Goal: Communication & Community: Answer question/provide support

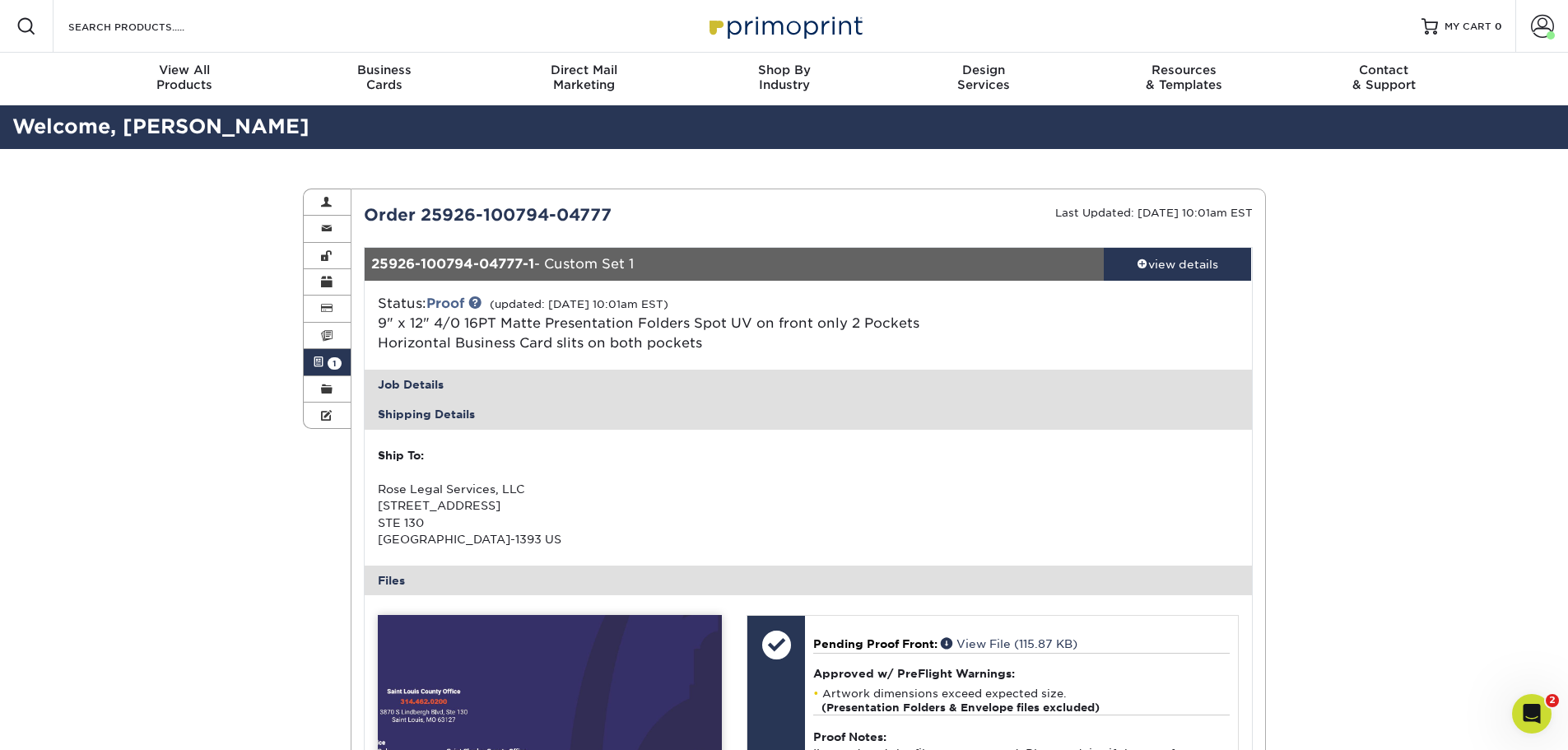
scroll to position [5520, 0]
click at [199, 626] on div "Active Orders Account Overview Contact Information Change Password Address Book…" at bounding box center [784, 747] width 1568 height 1196
click at [148, 216] on div "Active Orders Account Overview Contact Information Change Password Address Book…" at bounding box center [784, 747] width 1568 height 1196
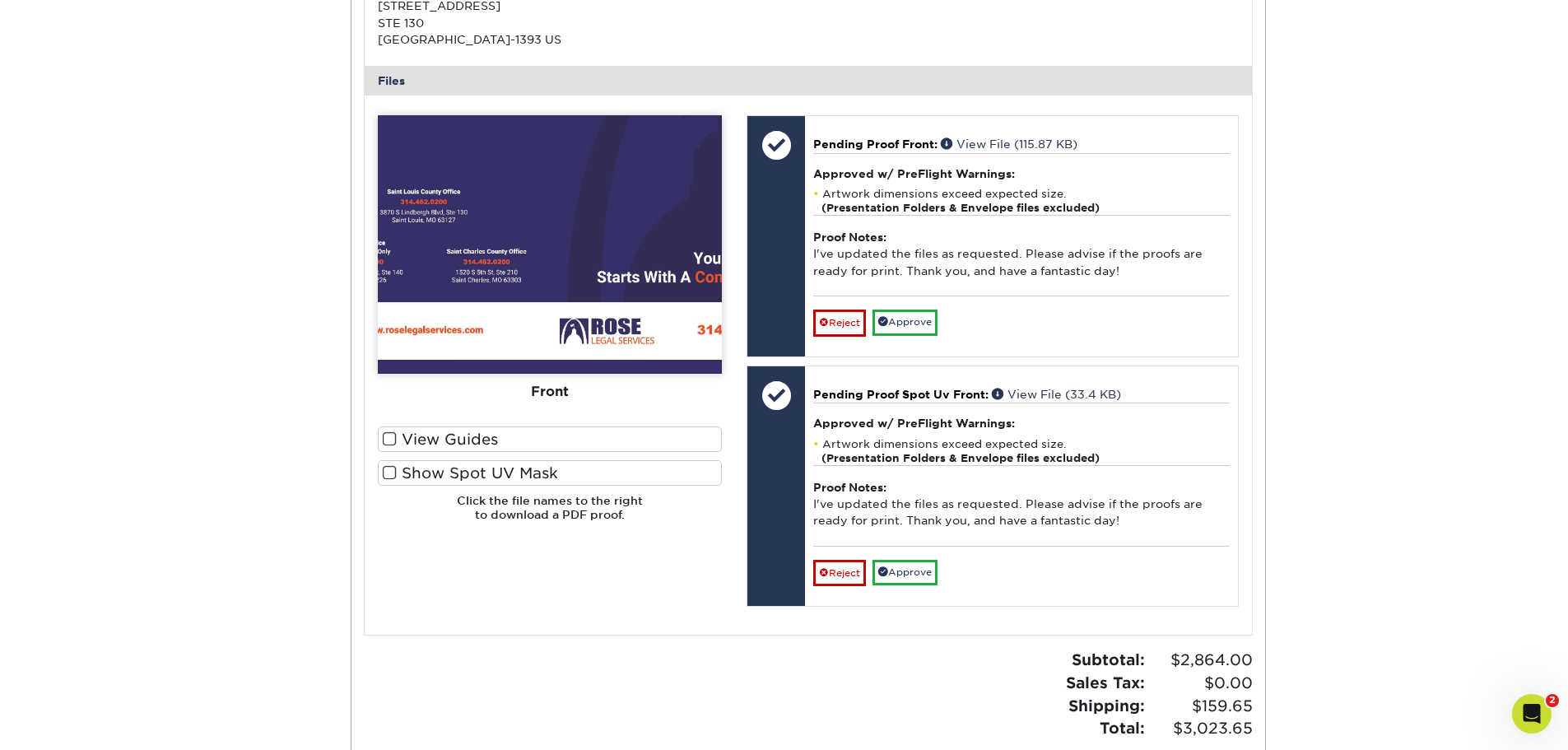
scroll to position [576, 0]
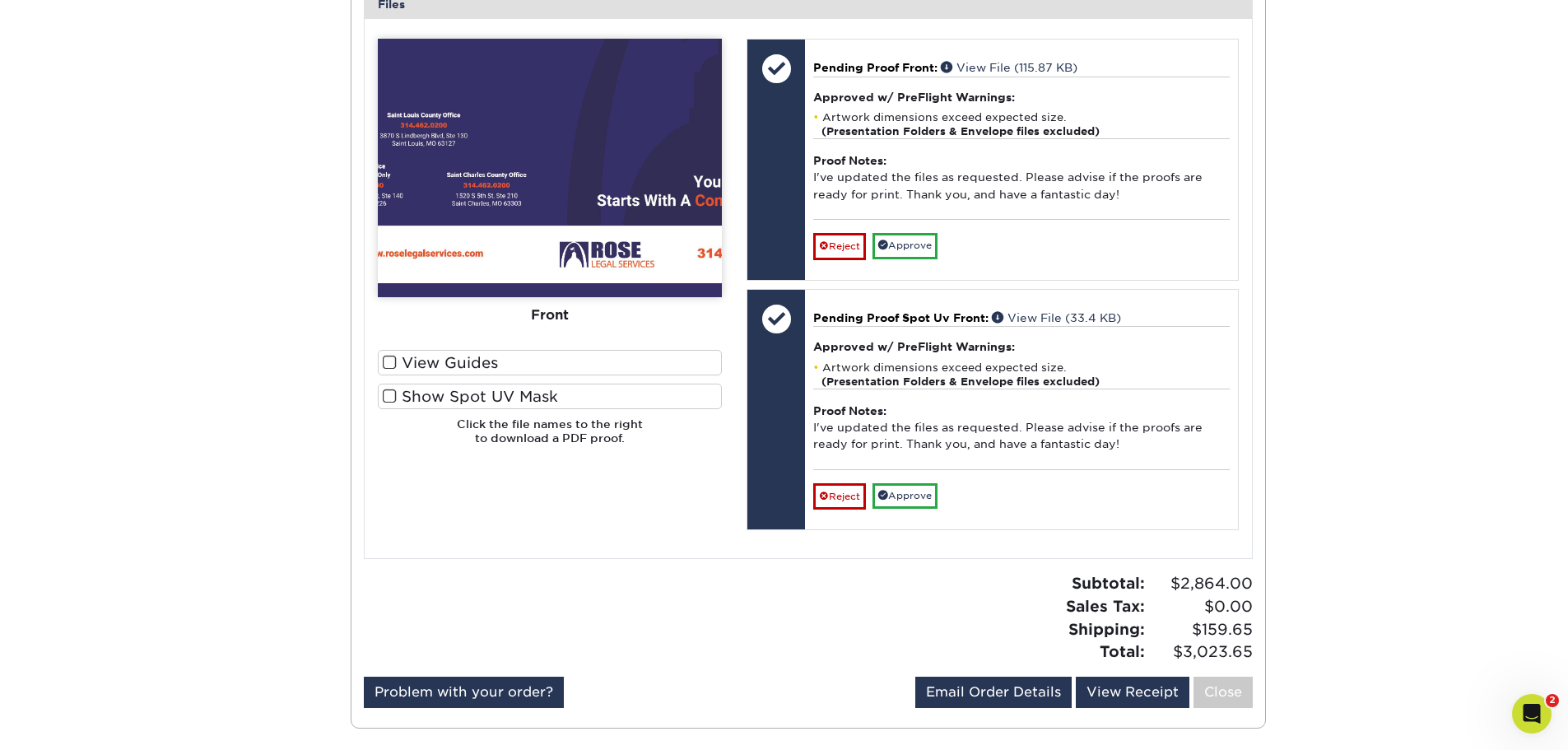
click at [235, 630] on div "Active Orders Account Overview Contact Information Change Password Address Book…" at bounding box center [784, 170] width 1568 height 1196
click at [1530, 717] on icon "Open Intercom Messenger" at bounding box center [1533, 715] width 27 height 27
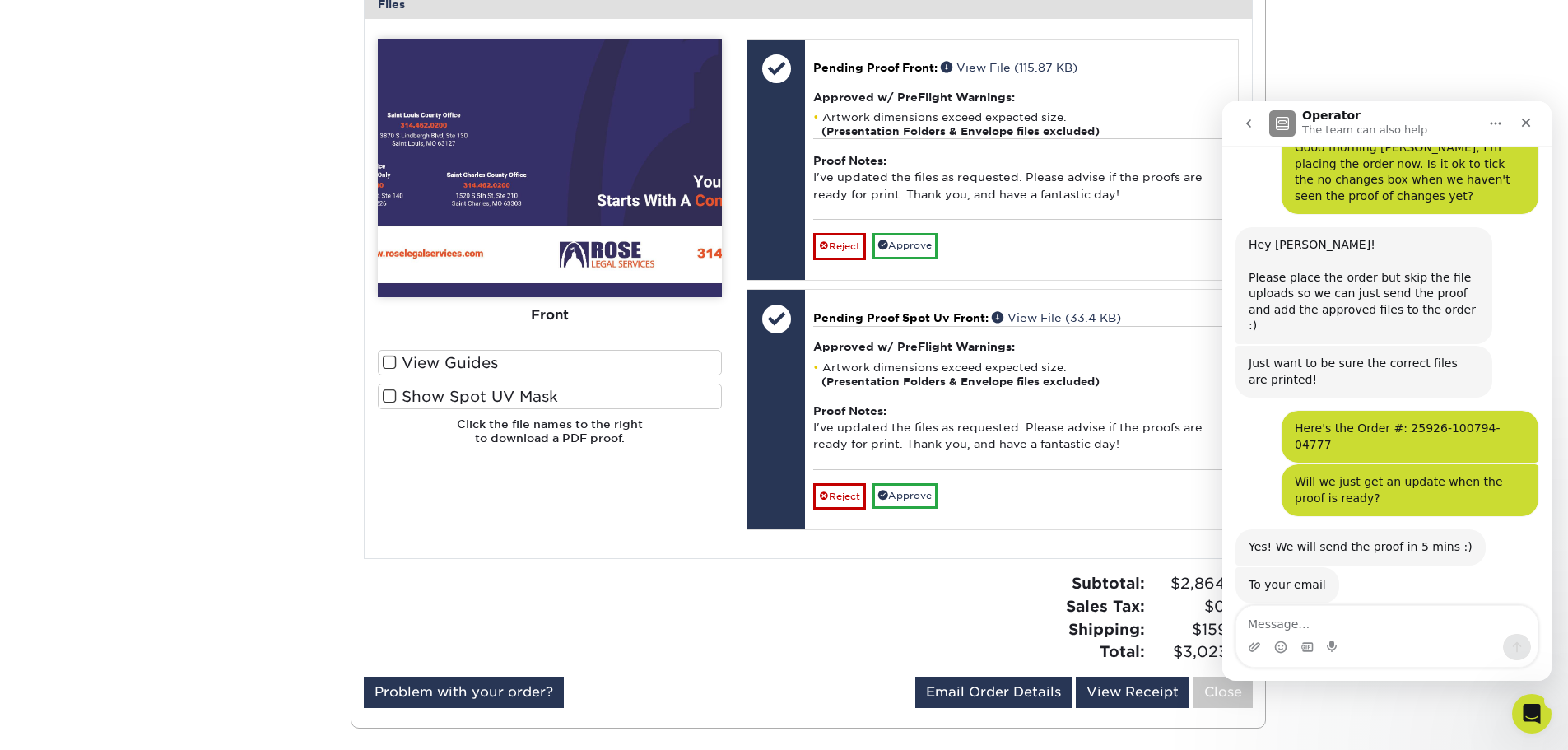
scroll to position [0, 0]
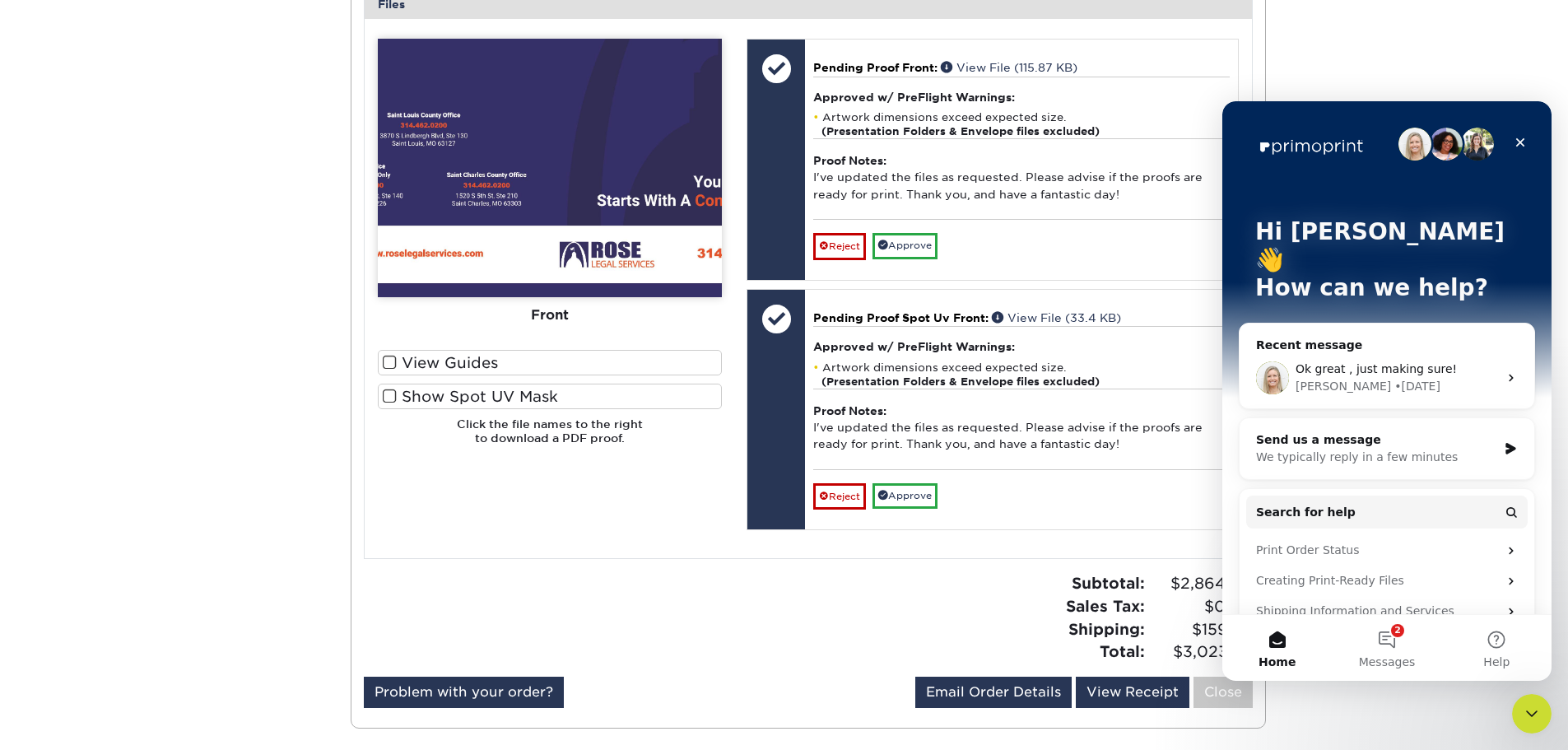
click at [1397, 378] on div "[PERSON_NAME] • [DATE]" at bounding box center [1397, 386] width 203 height 17
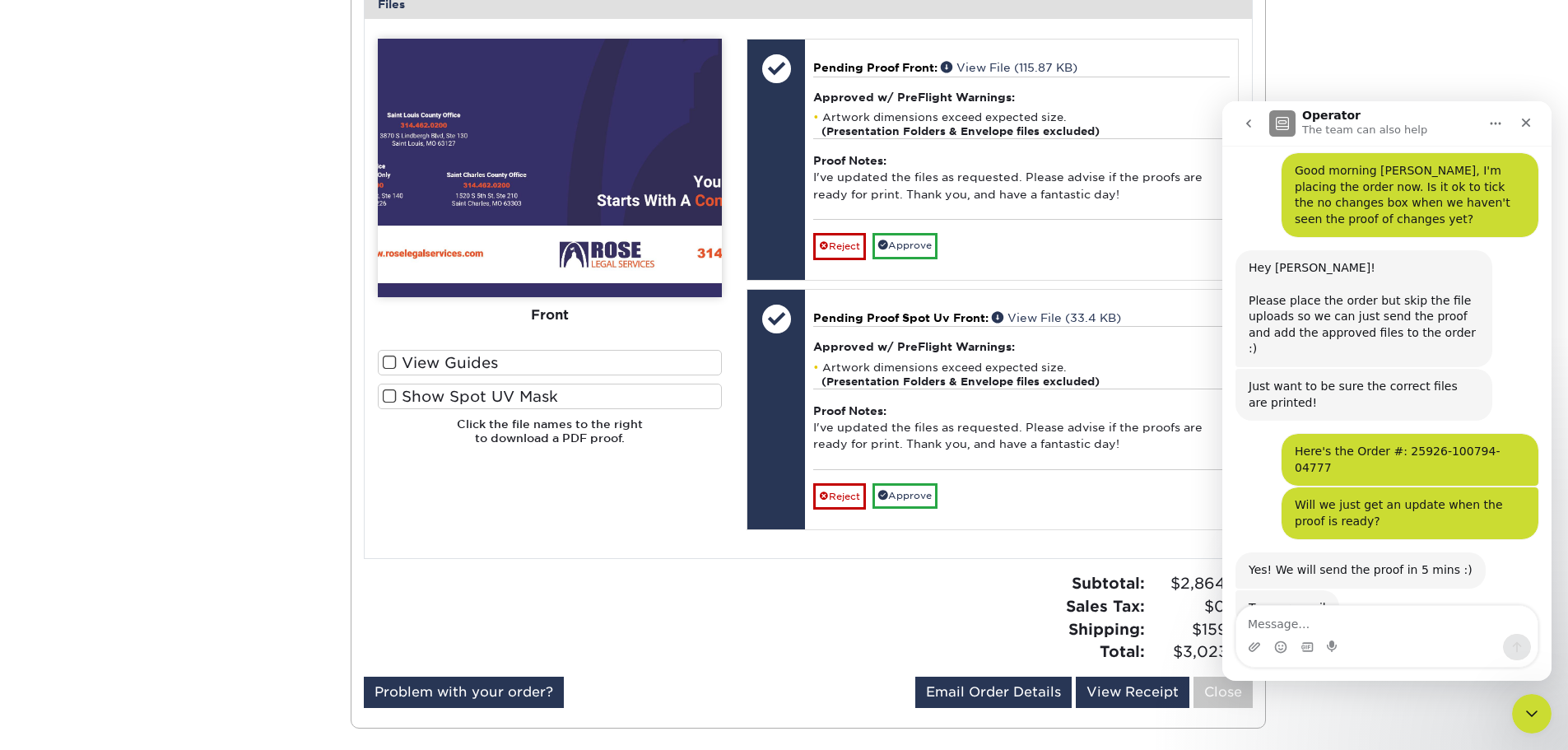
scroll to position [5520, 0]
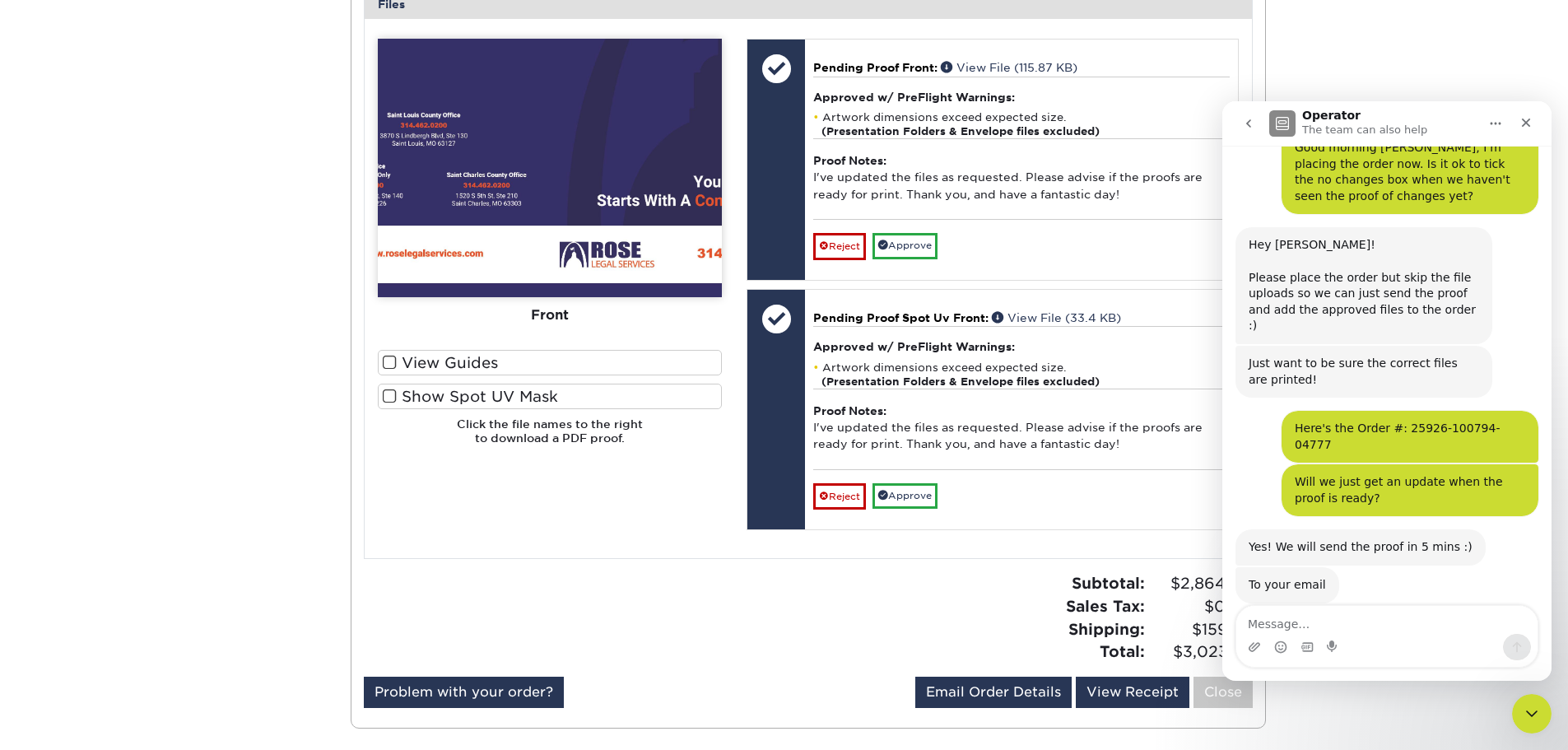
click at [1342, 620] on textarea "Message…" at bounding box center [1387, 620] width 301 height 28
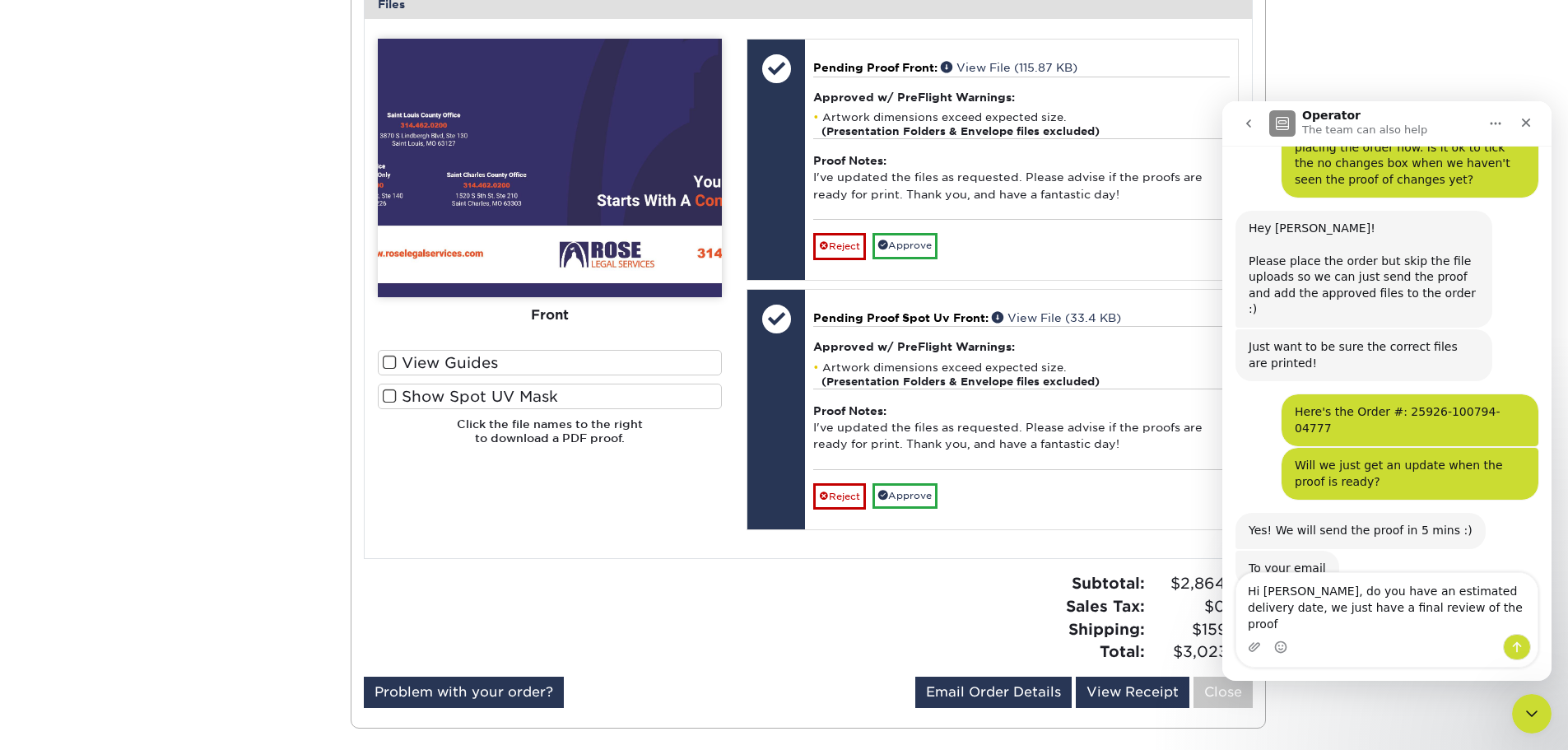
click at [1244, 626] on textarea "Hi [PERSON_NAME], do you have an estimated delivery date, we just have a final …" at bounding box center [1387, 603] width 301 height 61
click at [1256, 626] on textarea "Hi [PERSON_NAME], do you have an estimated delivery date, we just have a final …" at bounding box center [1387, 603] width 301 height 61
click at [1450, 622] on textarea "Hi [PERSON_NAME], do you have an estimated delivery date, we are just have a fi…" at bounding box center [1387, 603] width 301 height 61
type textarea "Hi [PERSON_NAME], do you have an estimated delivery date, once we approve the p…"
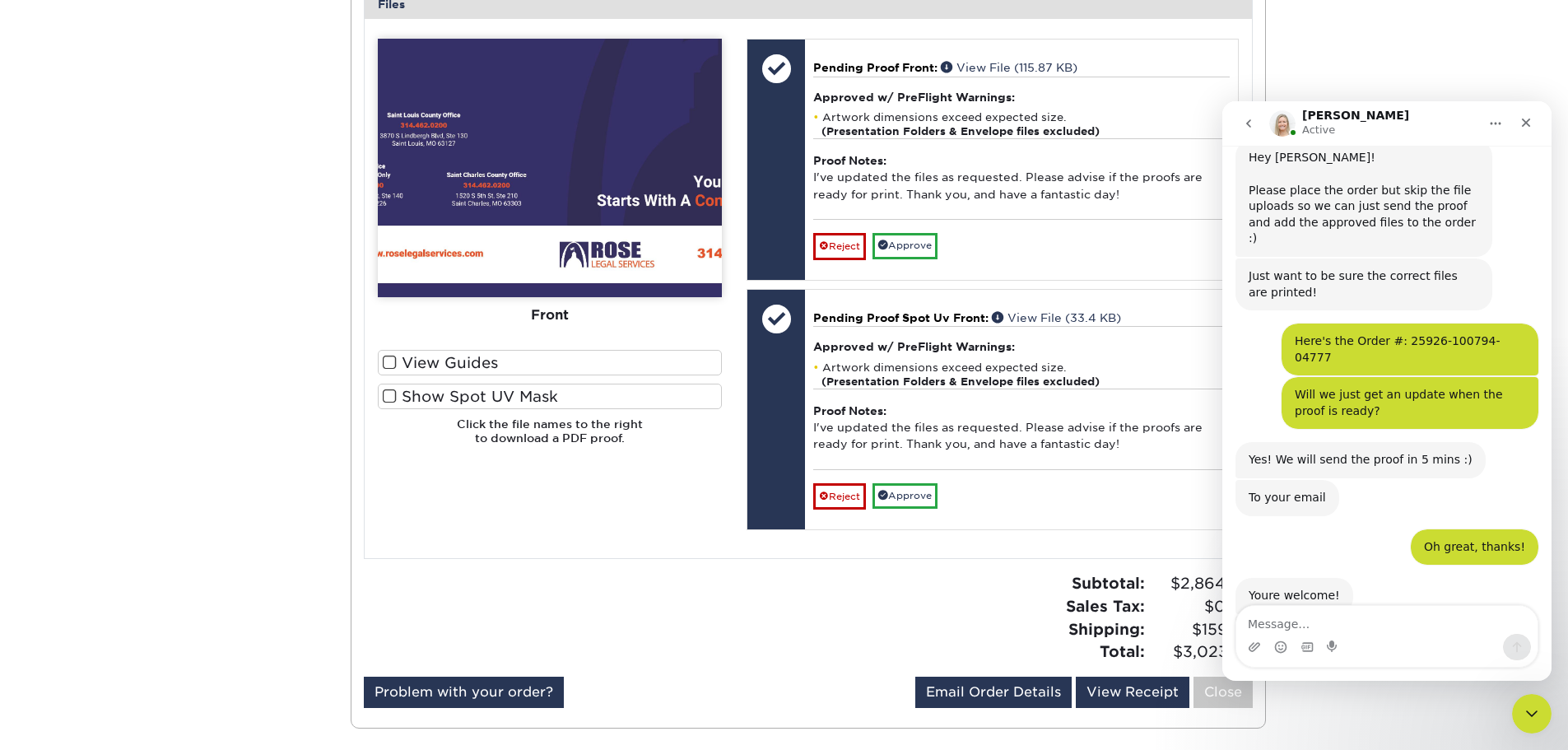
click at [810, 651] on div "Subtotal: $2,864.00 Sales Tax: $0.00 Shipping: $159.65 Total: $3,023.65" at bounding box center [1037, 618] width 457 height 91
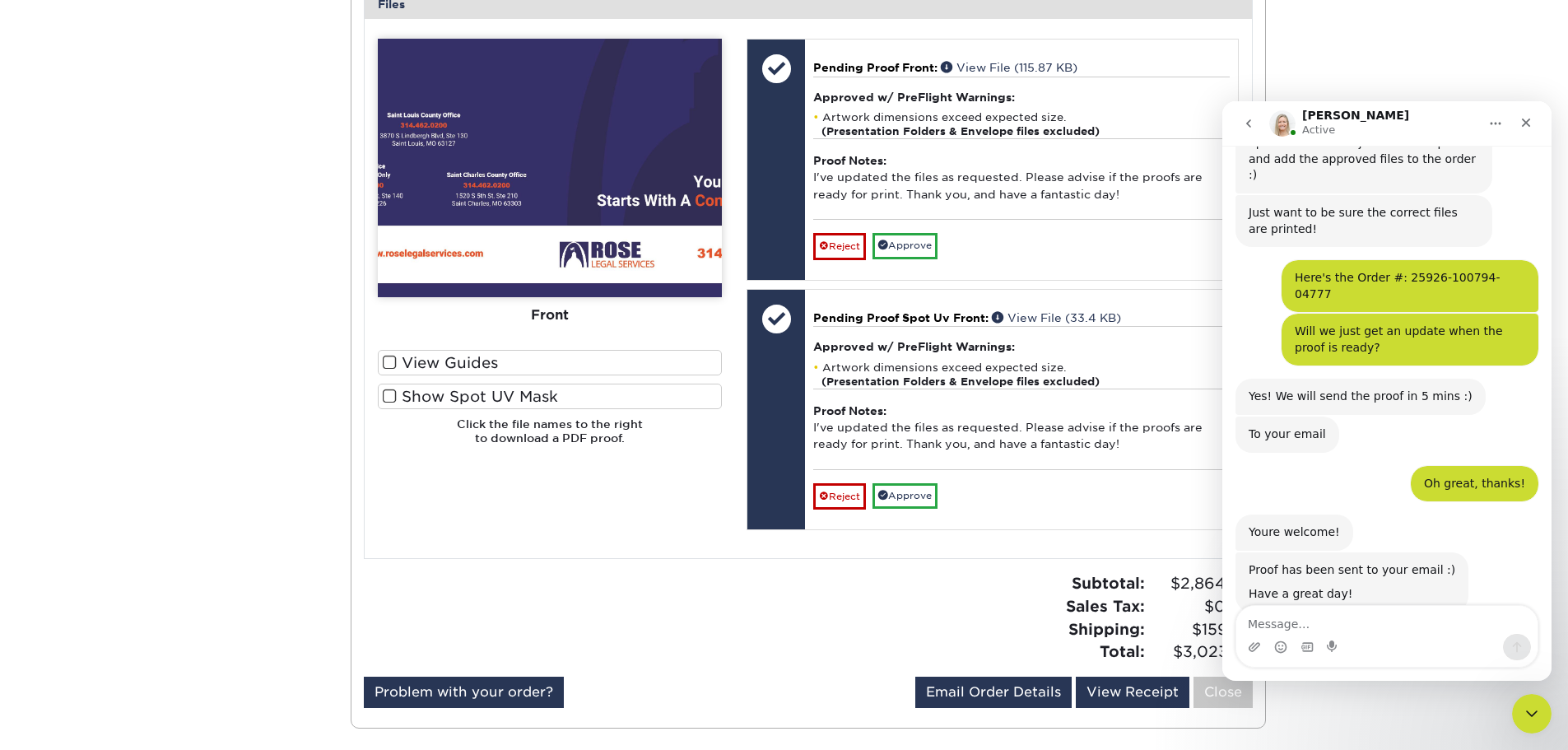
scroll to position [5777, 0]
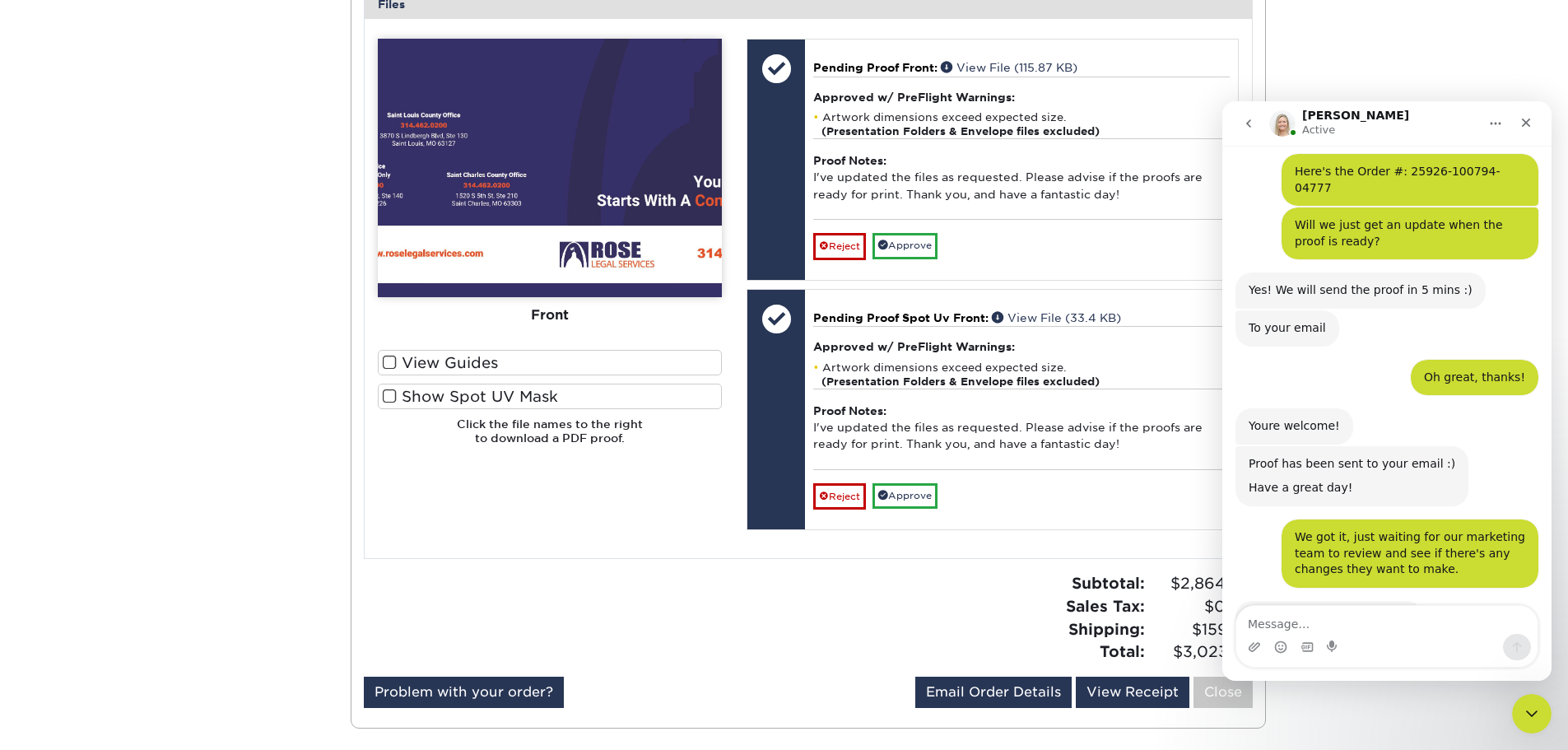
copy div "Once you approve the proof, the turnaround time is 5-7 business days plus shipp…"
drag, startPoint x: 1310, startPoint y: 554, endPoint x: 1248, endPoint y: 461, distance: 111.8
click at [718, 649] on div at bounding box center [580, 624] width 457 height 104
click at [1369, 620] on textarea "Message…" at bounding box center [1387, 620] width 301 height 28
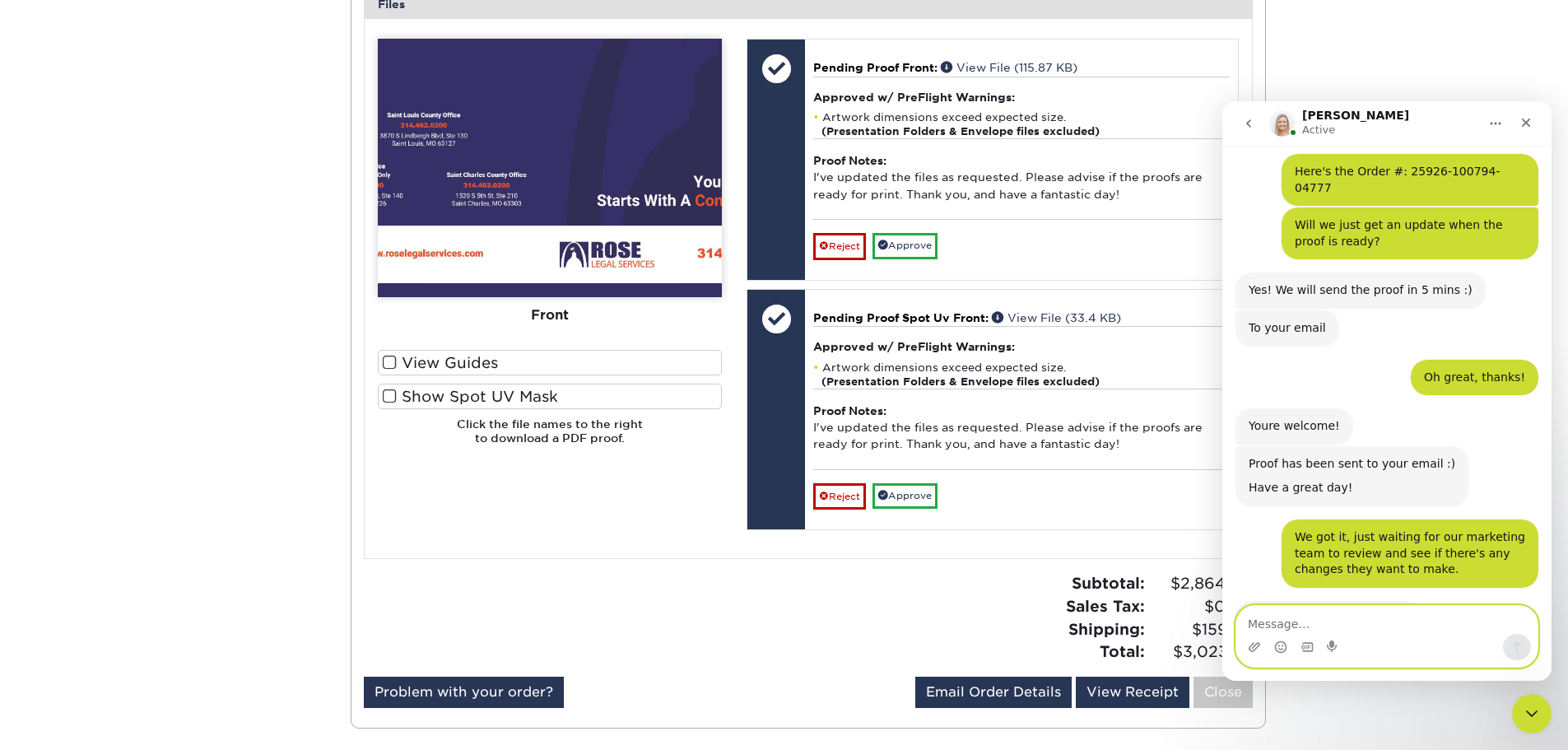
click at [1284, 622] on textarea "Message…" at bounding box center [1387, 620] width 301 height 28
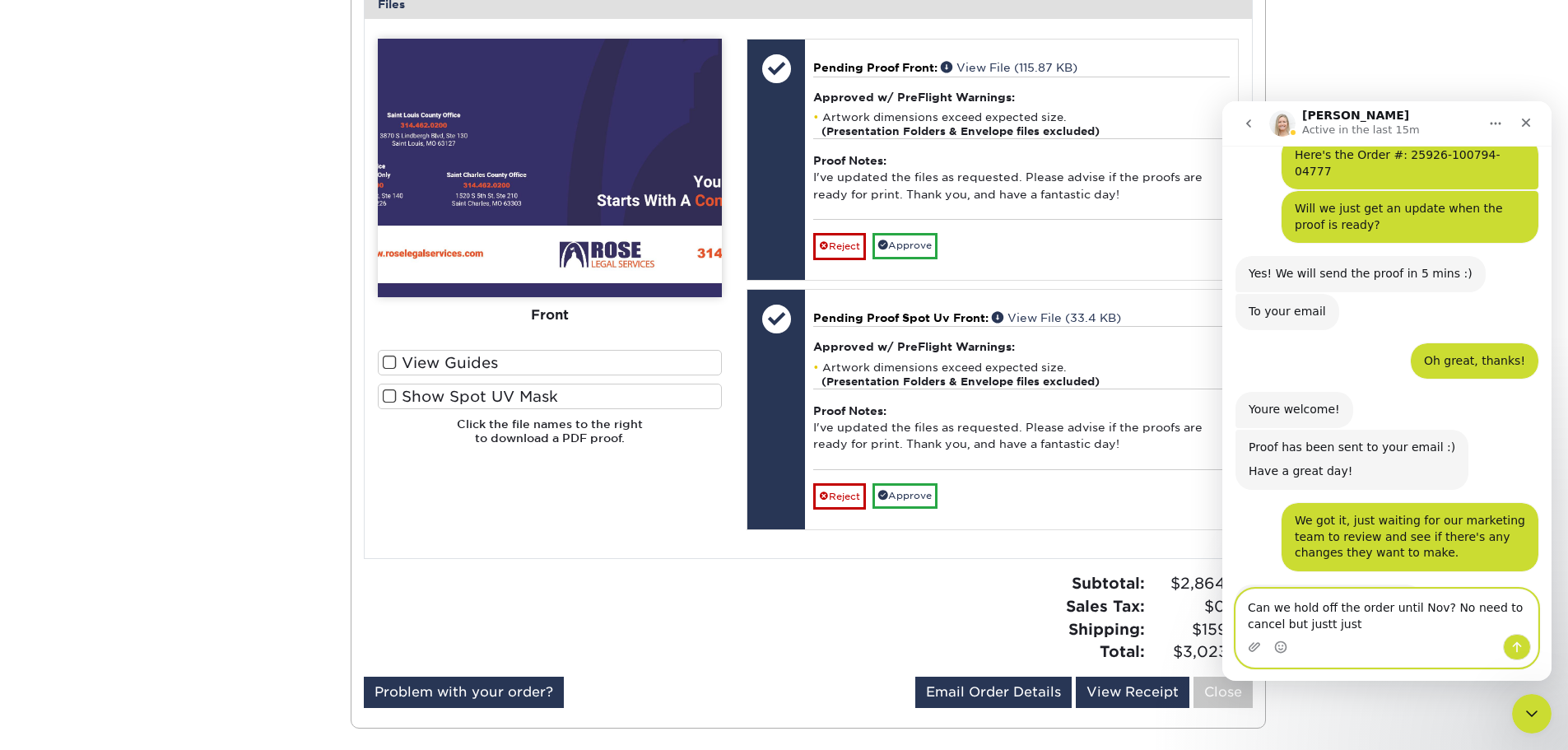
click at [1284, 624] on textarea "Can we hold off the order until Nov? No need to cancel but justt just" at bounding box center [1387, 612] width 301 height 45
click at [1385, 628] on textarea "Can we hold off the order until Nov? No need to cancel but just just" at bounding box center [1387, 612] width 301 height 45
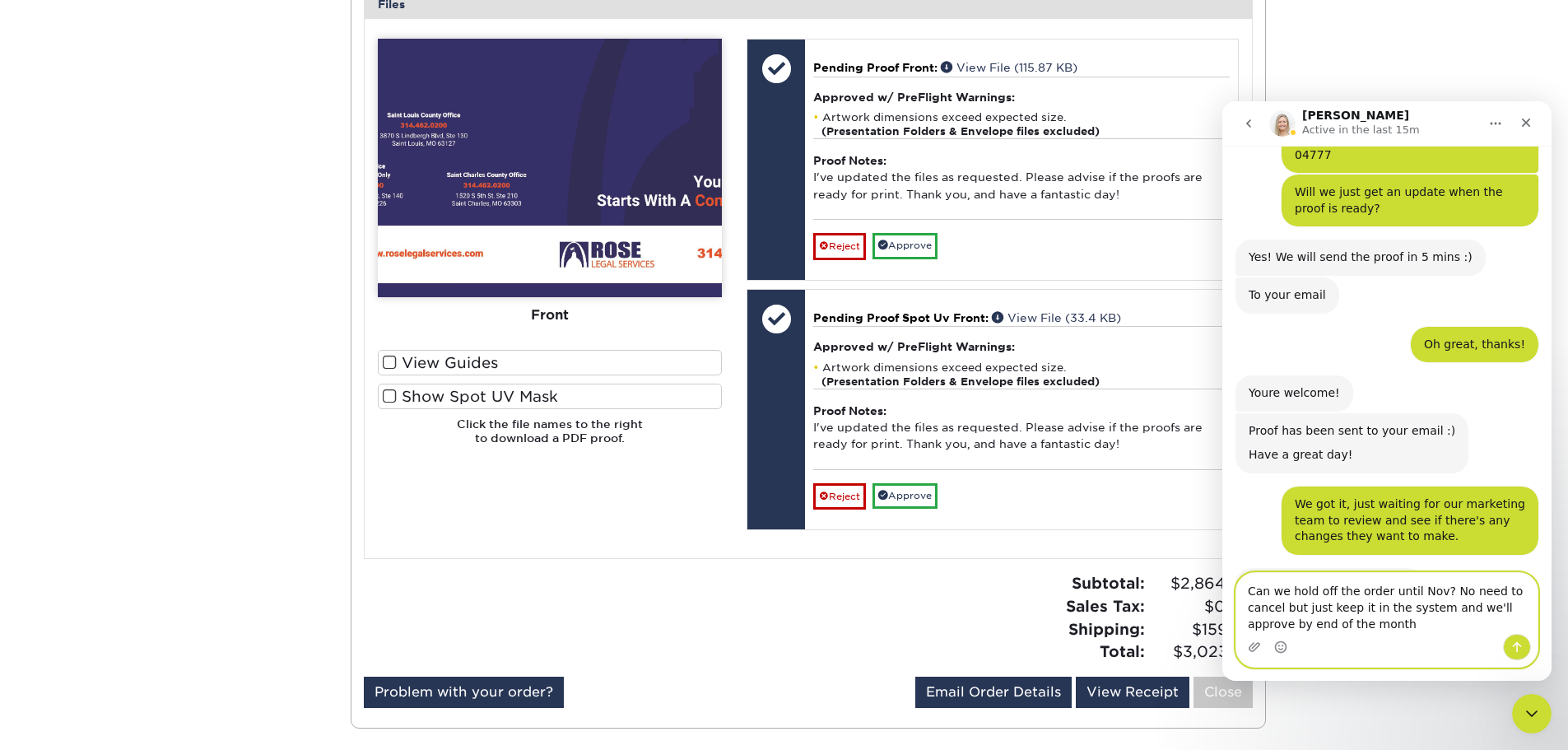
type textarea "Can we hold off the order until Nov? No need to cancel but just keep it in the …"
click at [1529, 656] on div "Intercom messenger" at bounding box center [1517, 647] width 28 height 27
click at [1502, 643] on div "Intercom messenger" at bounding box center [1387, 647] width 301 height 27
drag, startPoint x: 1518, startPoint y: 657, endPoint x: 2801, endPoint y: 741, distance: 1285.7
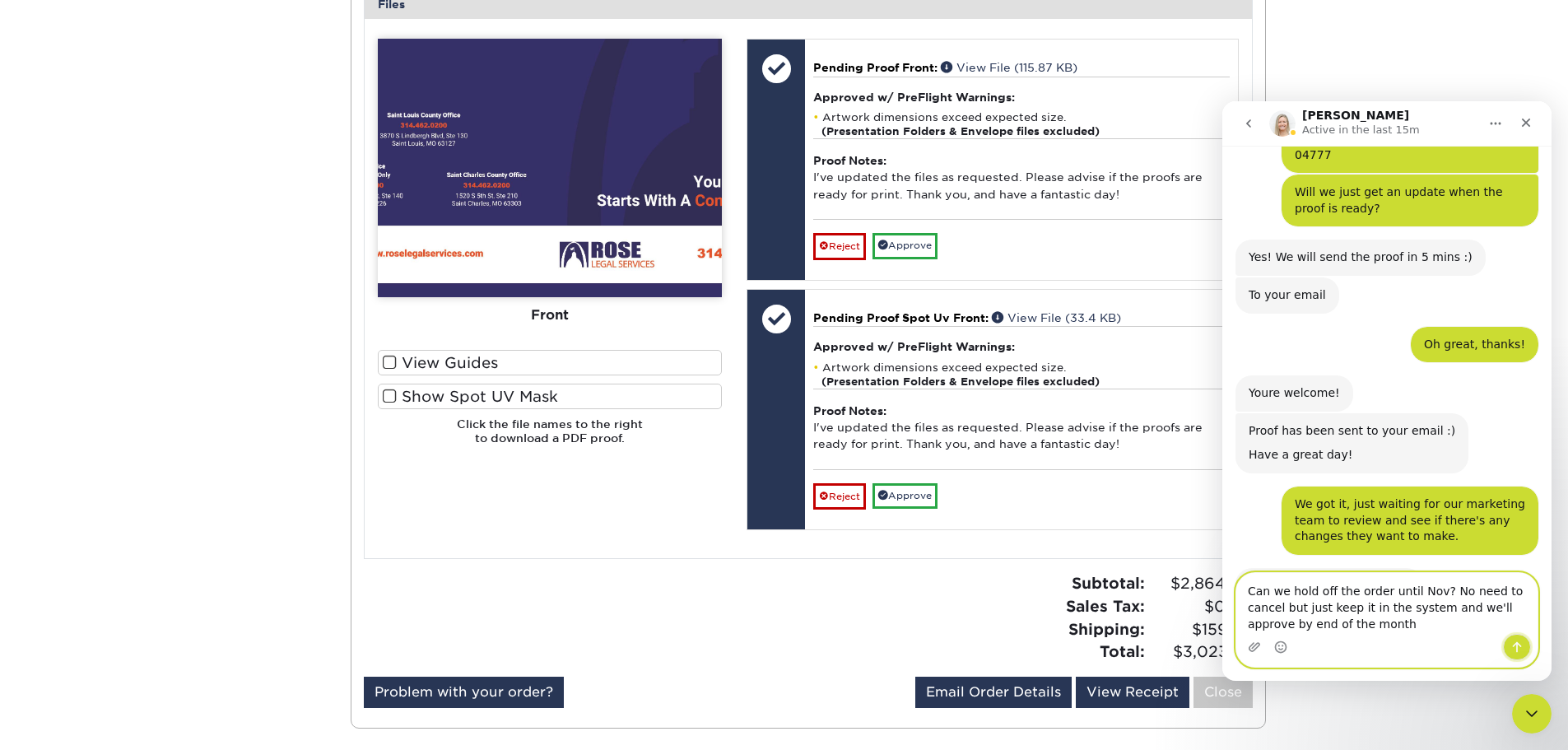
click at [1518, 657] on button "Send a message…" at bounding box center [1517, 647] width 28 height 27
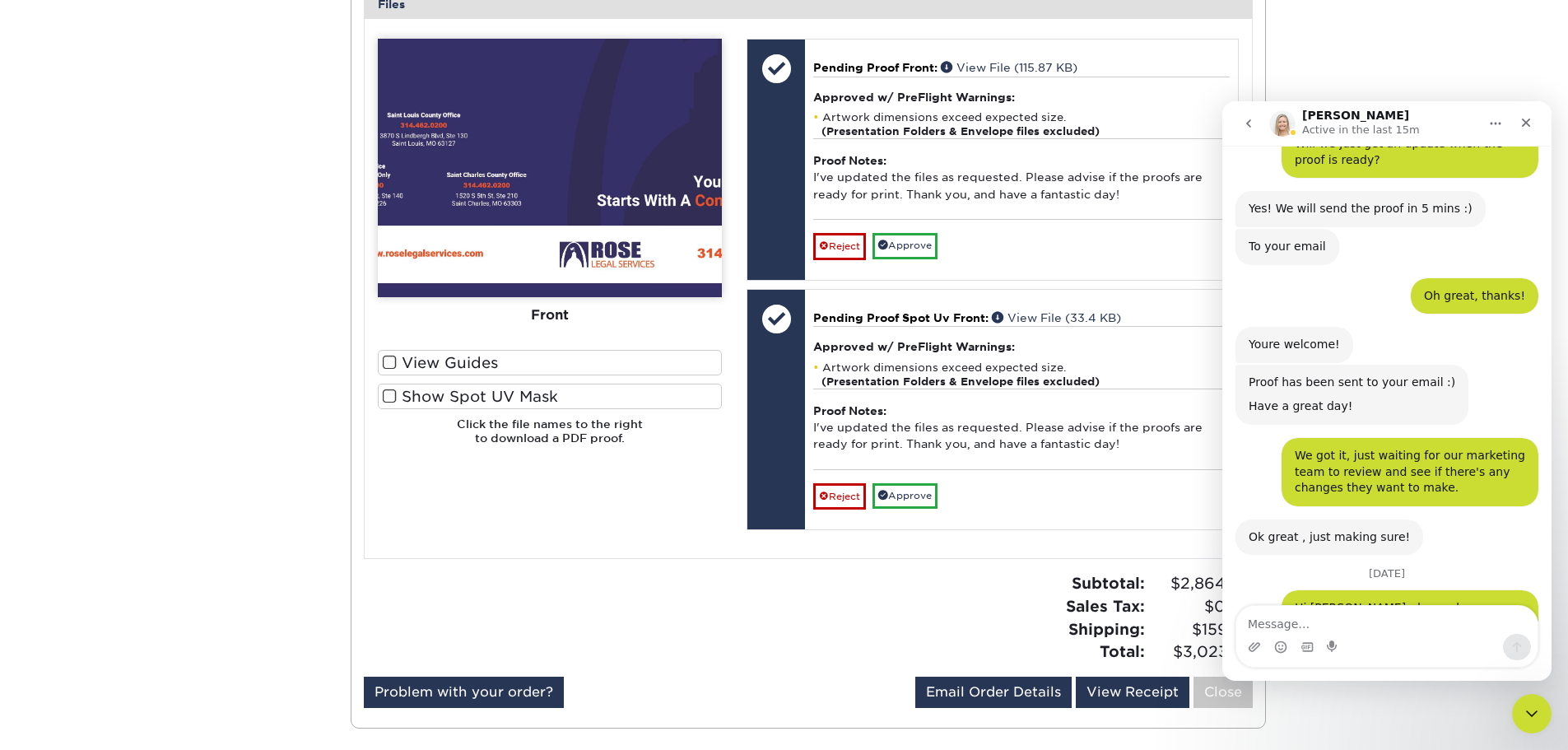
drag, startPoint x: 755, startPoint y: 607, endPoint x: 834, endPoint y: 571, distance: 86.8
click at [755, 609] on div at bounding box center [580, 624] width 457 height 104
click at [117, 311] on div "Active Orders Account Overview Contact Information Change Password Address Book…" at bounding box center [784, 170] width 1568 height 1196
click at [301, 480] on div "Active Orders Account Overview Contact Information Change Password Address Book…" at bounding box center [785, 170] width 988 height 1196
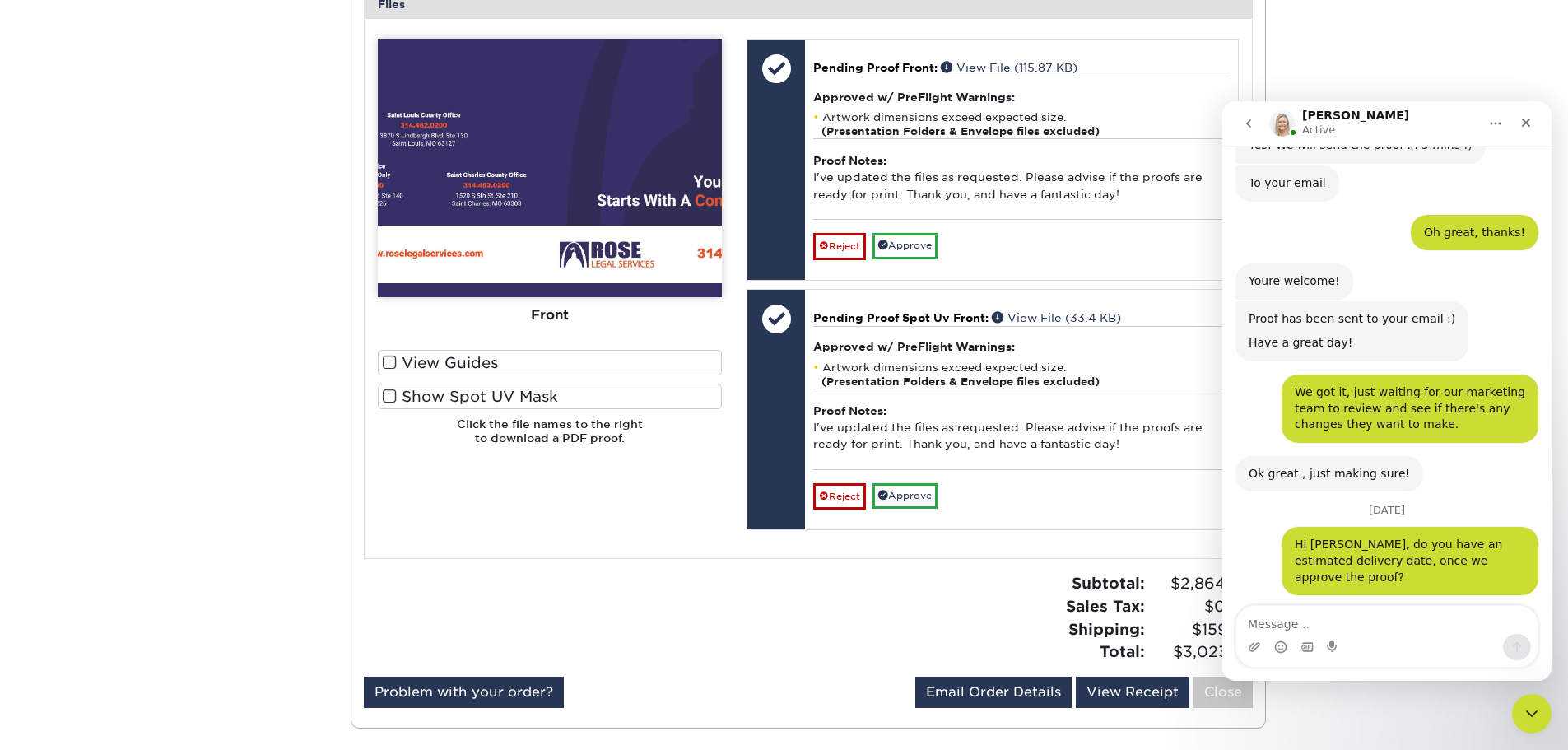
scroll to position [5924, 0]
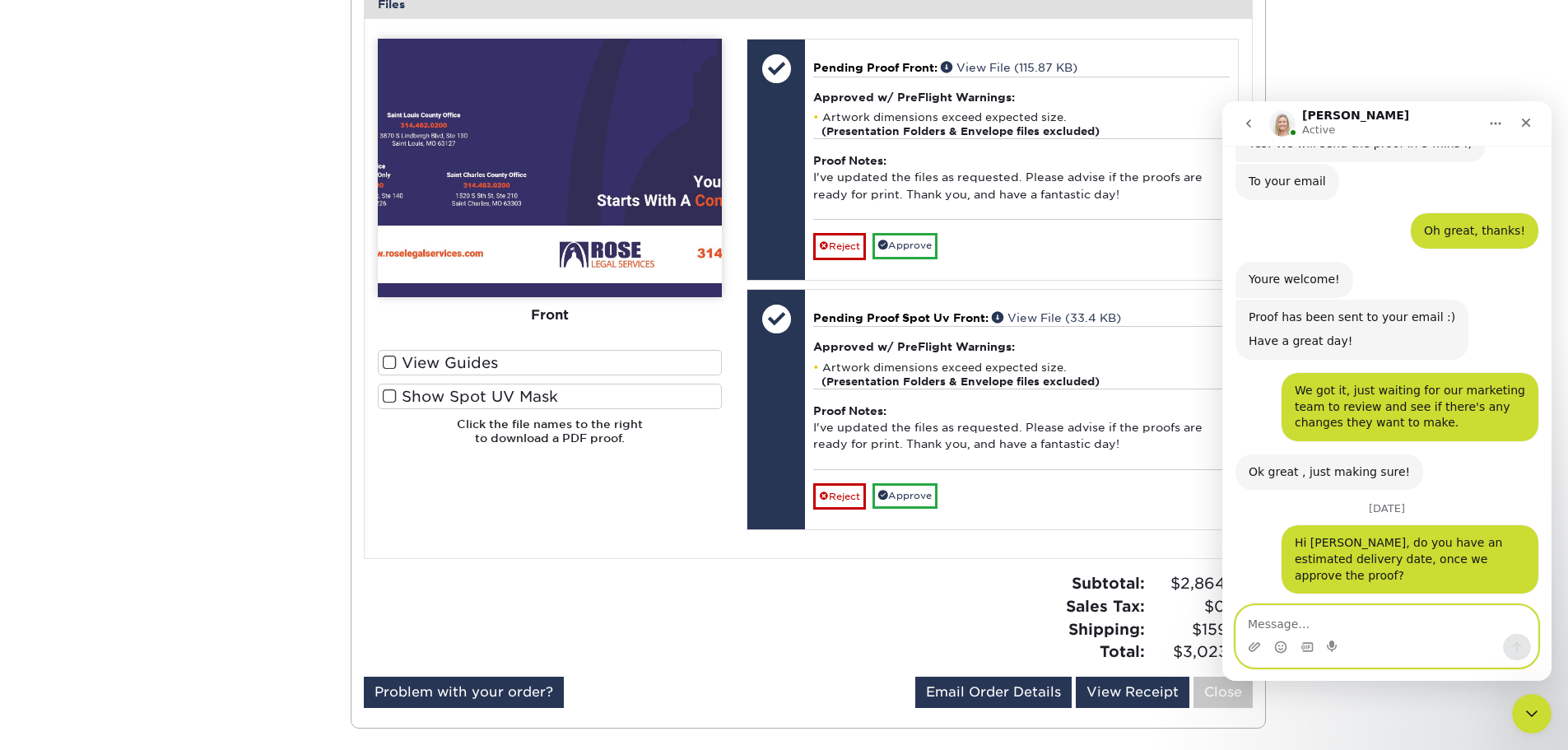
click at [1350, 630] on textarea "Message…" at bounding box center [1387, 620] width 301 height 28
type textarea "Great, thanks [PERSON_NAME]!"
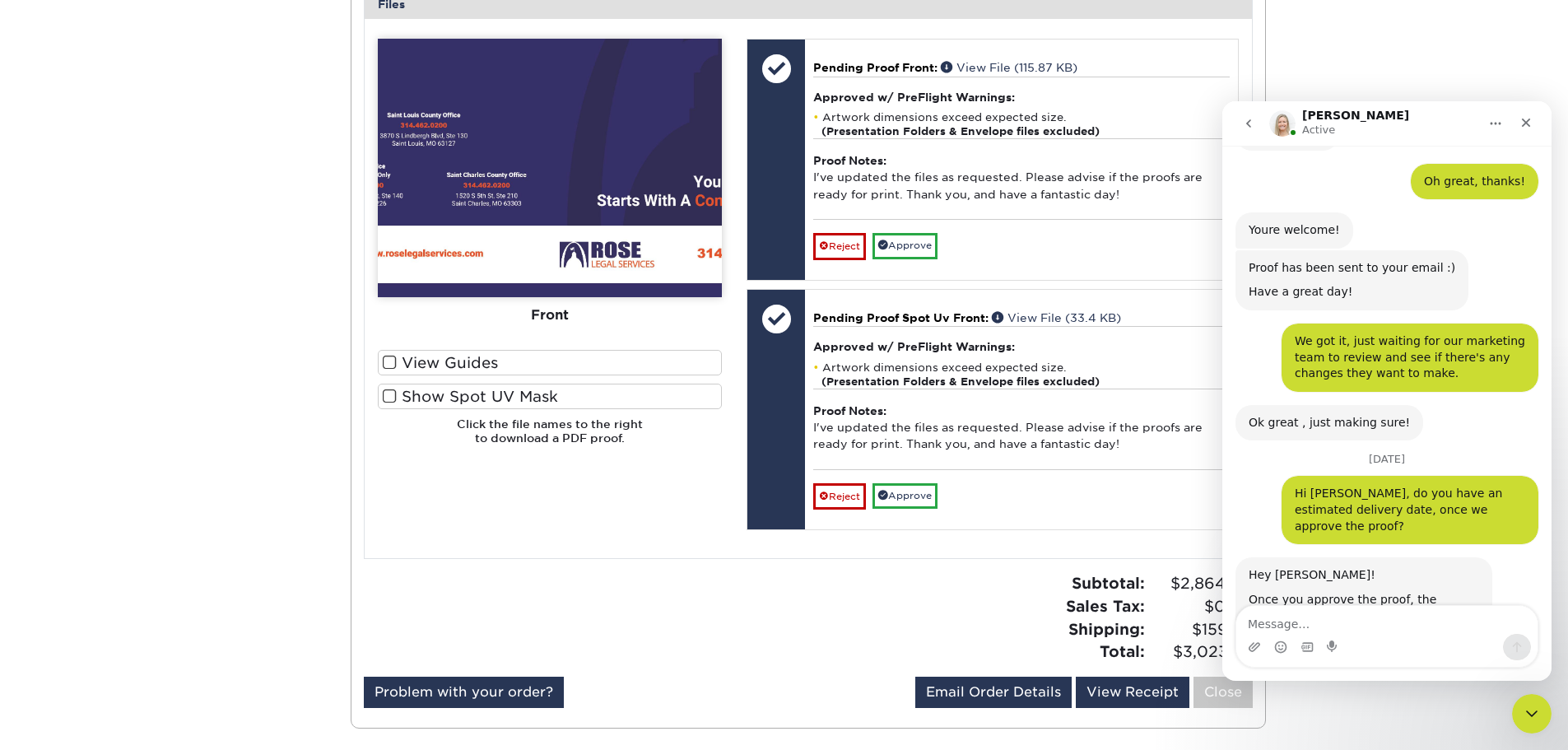
click at [1534, 122] on div "Close" at bounding box center [1526, 122] width 30 height 30
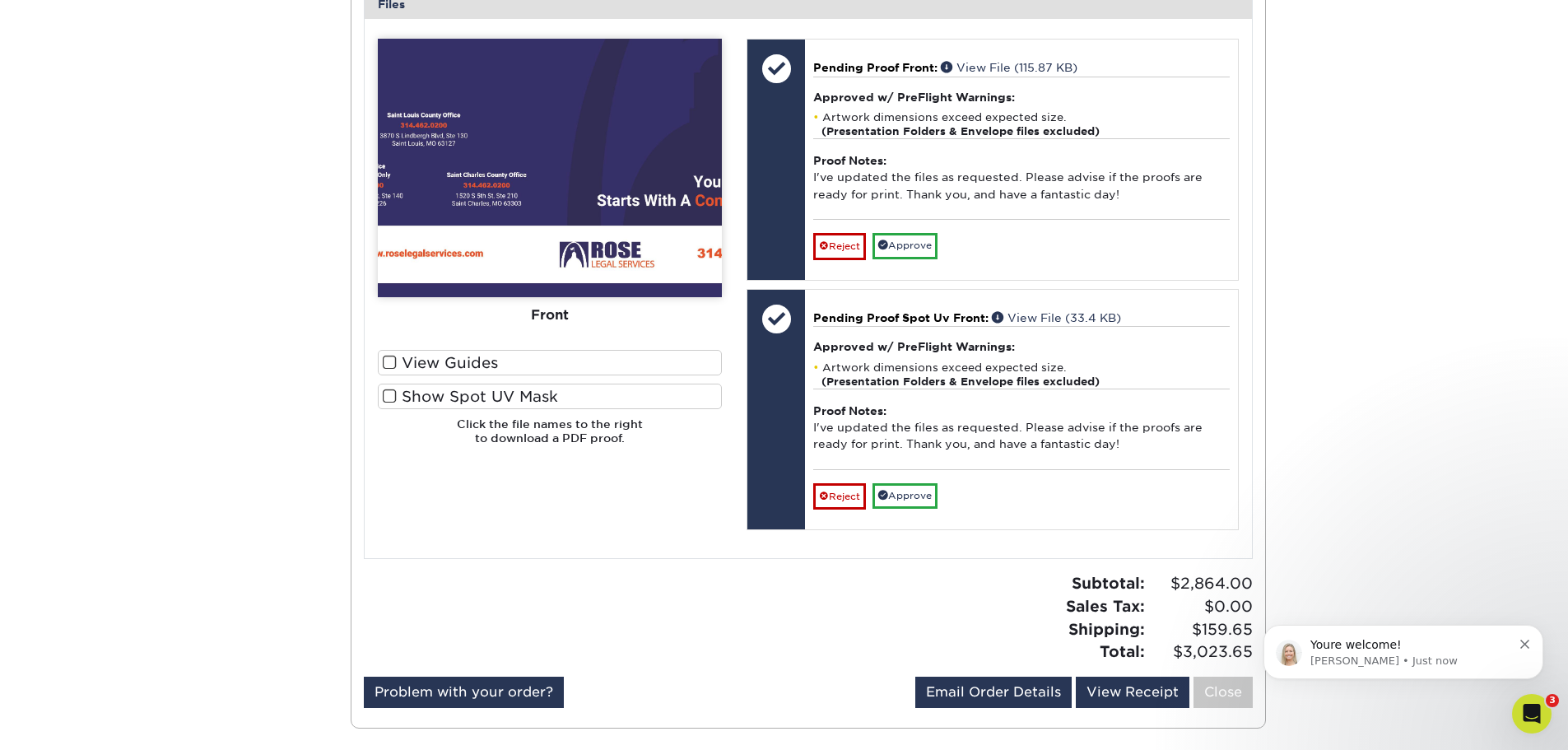
scroll to position [6086, 0]
click at [1452, 650] on p "Youre welcome!" at bounding box center [1411, 645] width 202 height 16
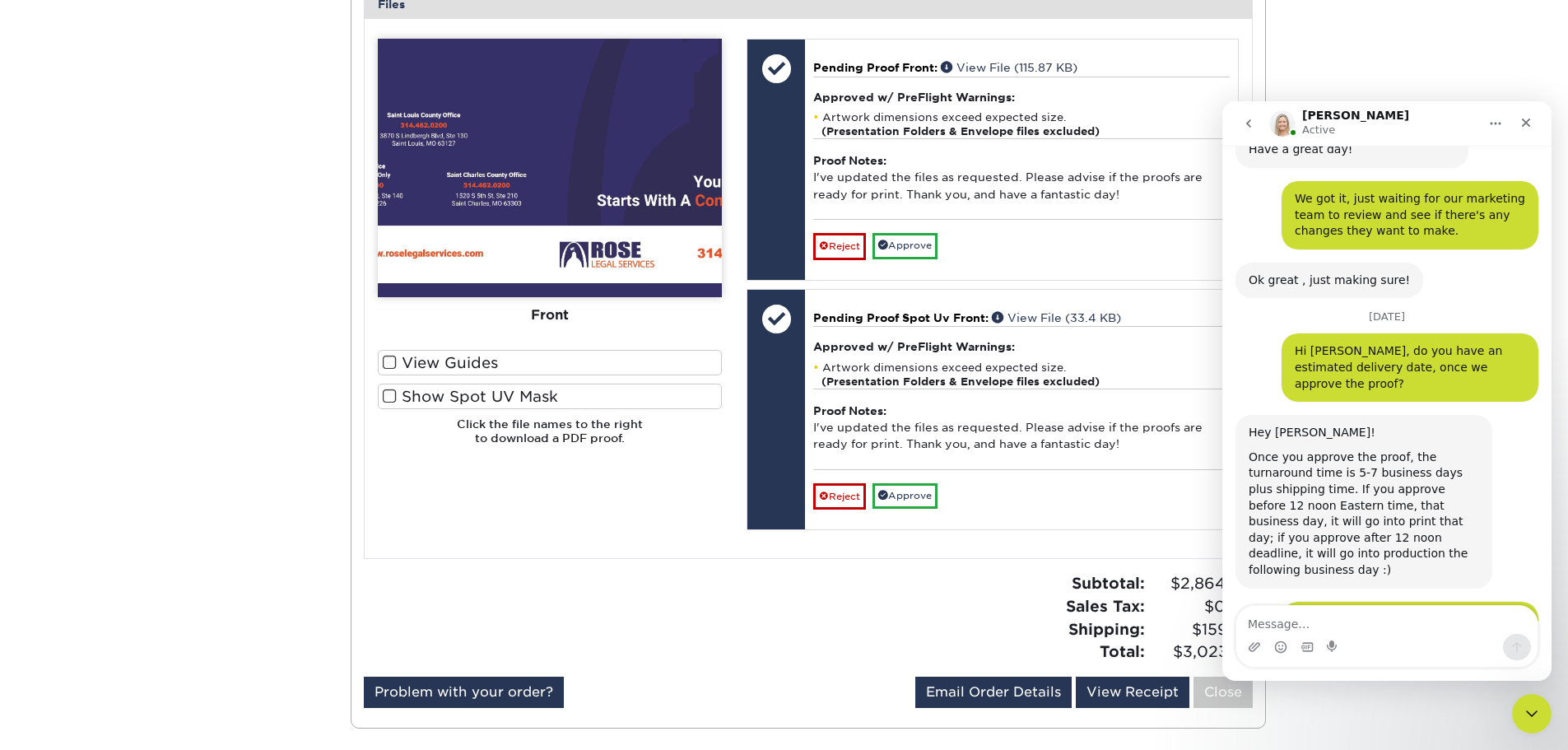
scroll to position [6050, 0]
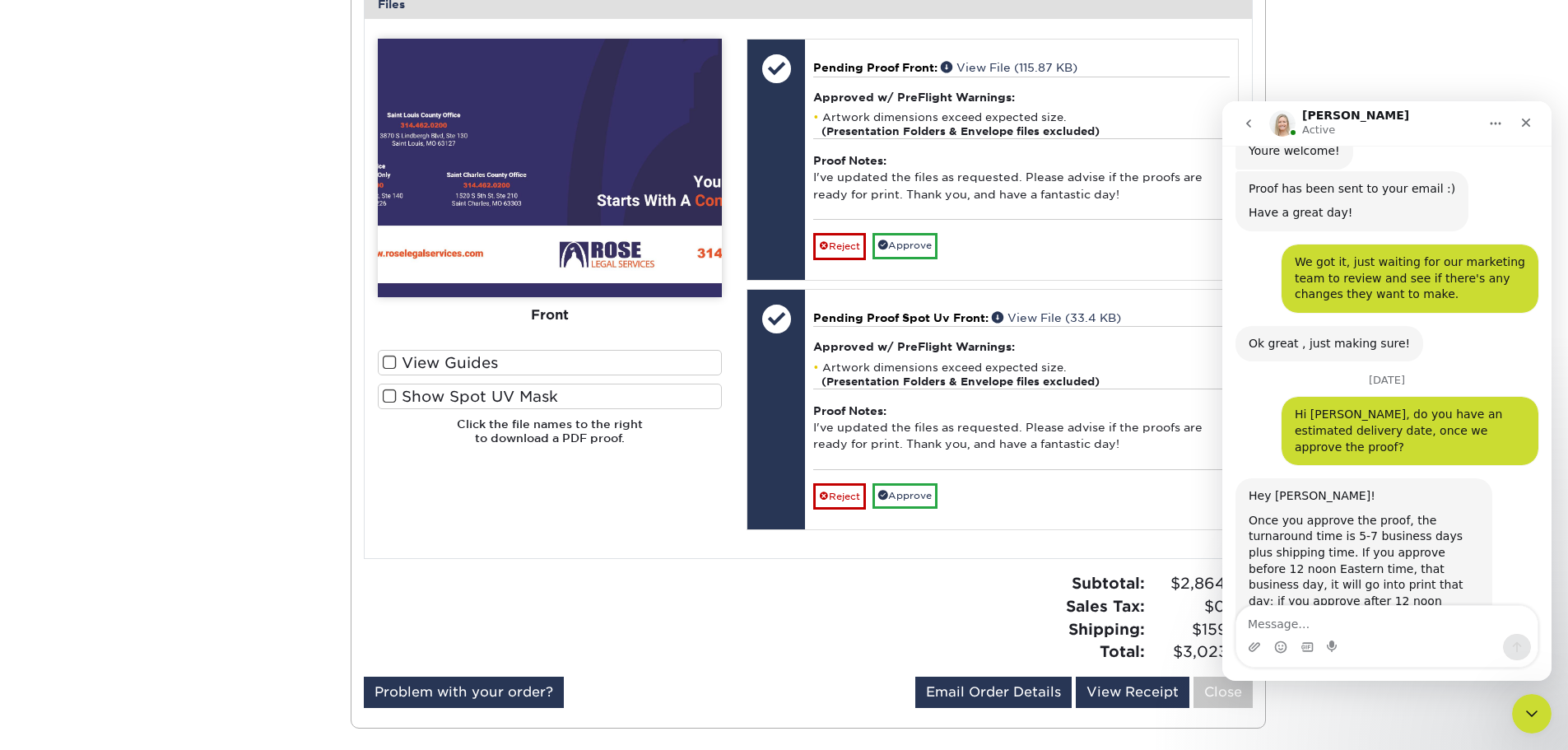
click at [1523, 128] on icon "Close" at bounding box center [1526, 122] width 13 height 13
